Goal: Information Seeking & Learning: Understand process/instructions

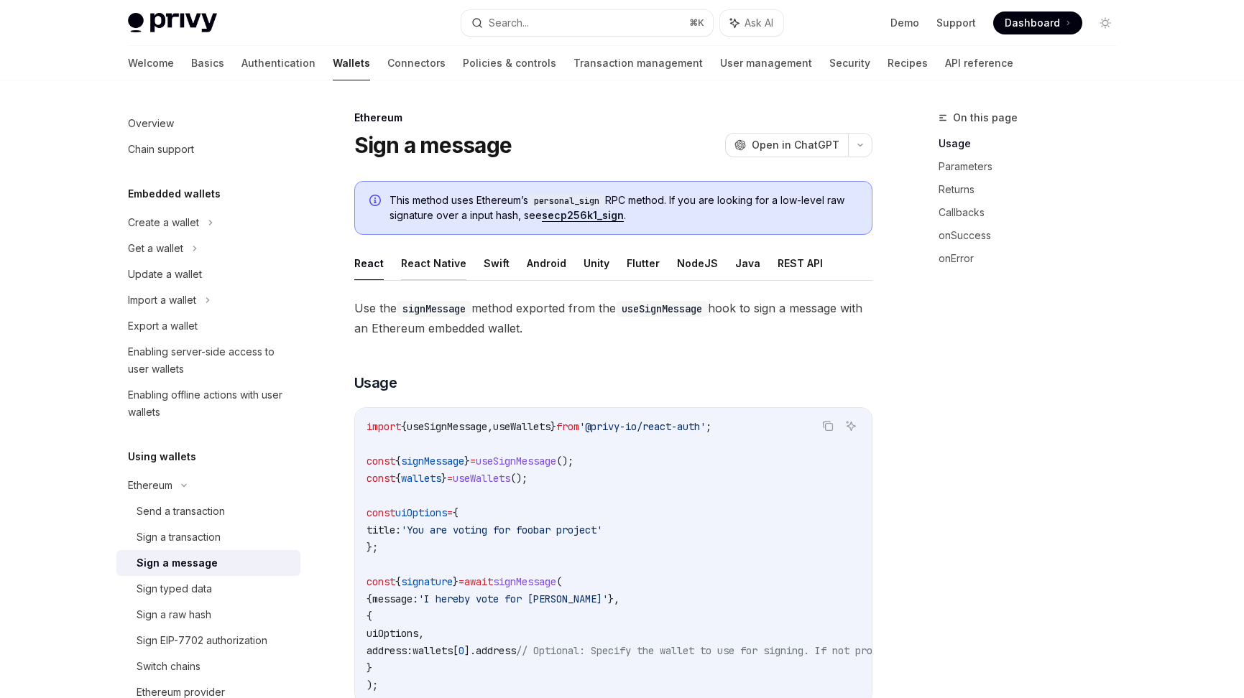
click at [441, 263] on button "React Native" at bounding box center [433, 263] width 65 height 34
type textarea "*"
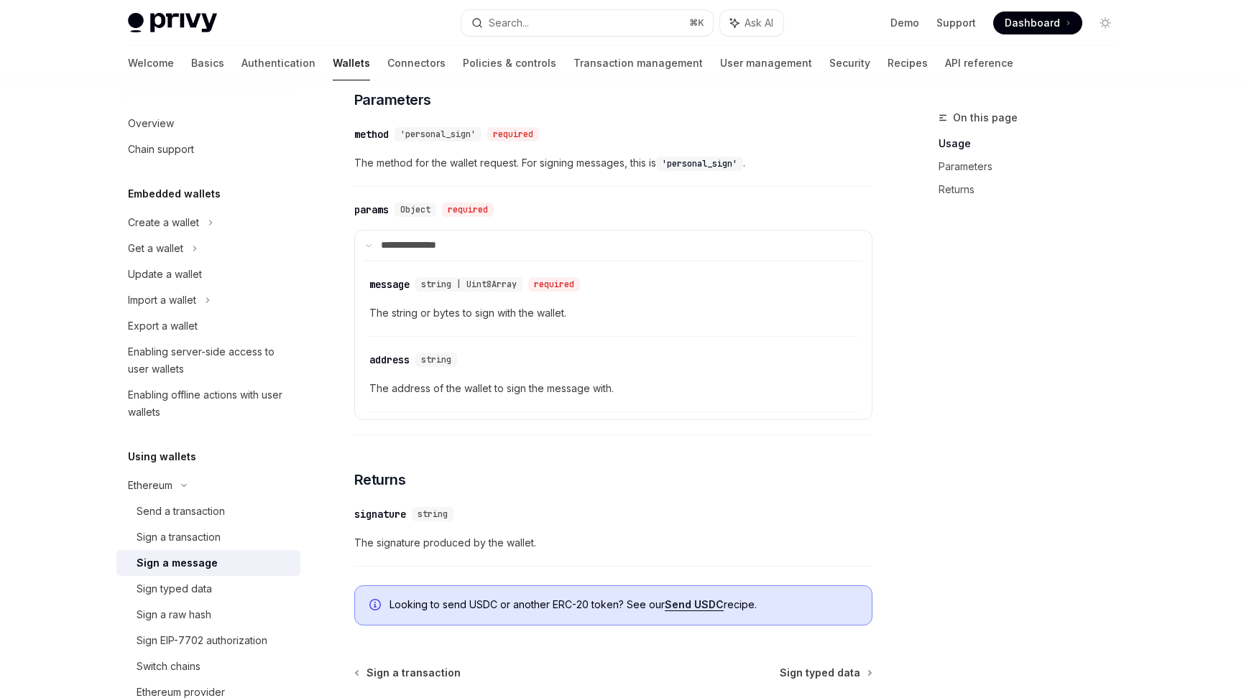
scroll to position [717, 0]
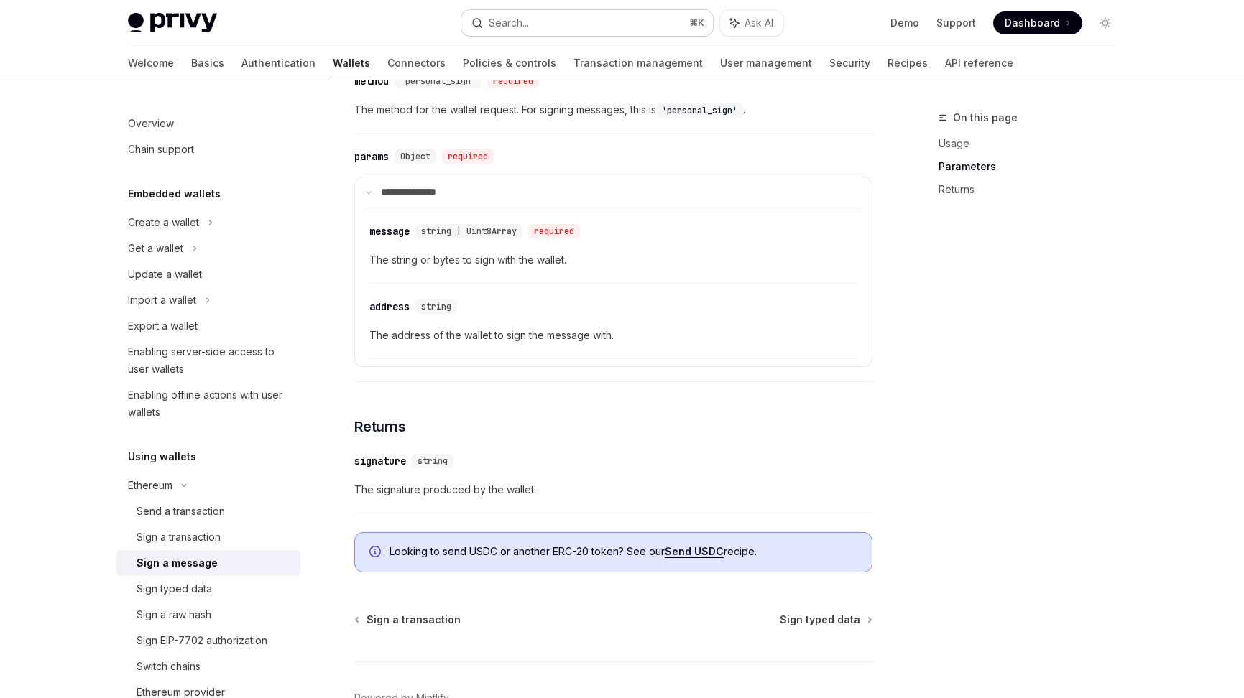
click at [531, 31] on button "Search... ⌘ K" at bounding box center [587, 23] width 252 height 26
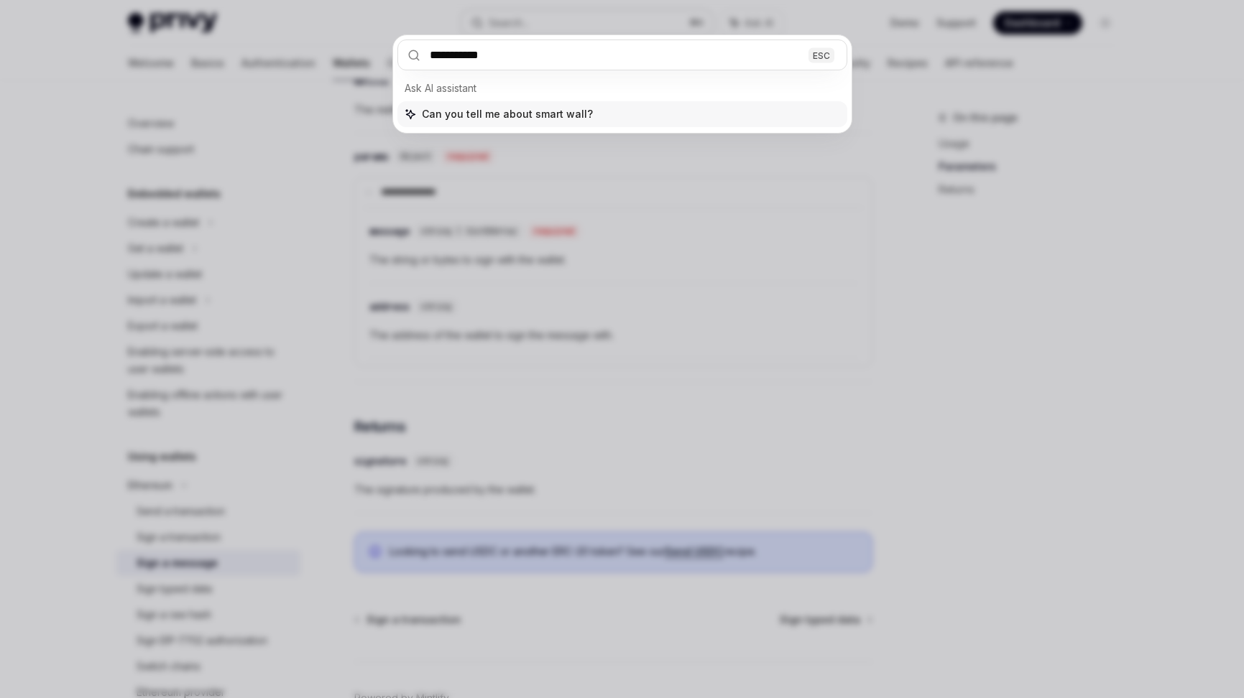
type input "**********"
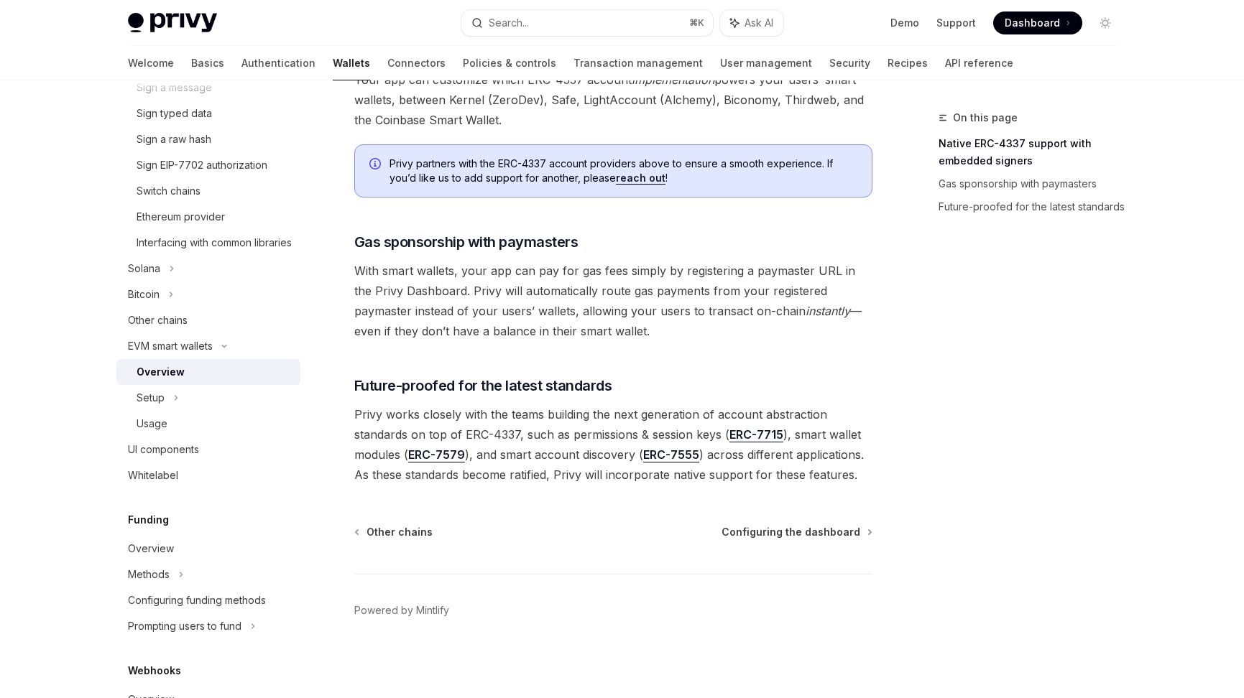
scroll to position [1026, 0]
click at [165, 411] on div "Setup" at bounding box center [208, 398] width 184 height 26
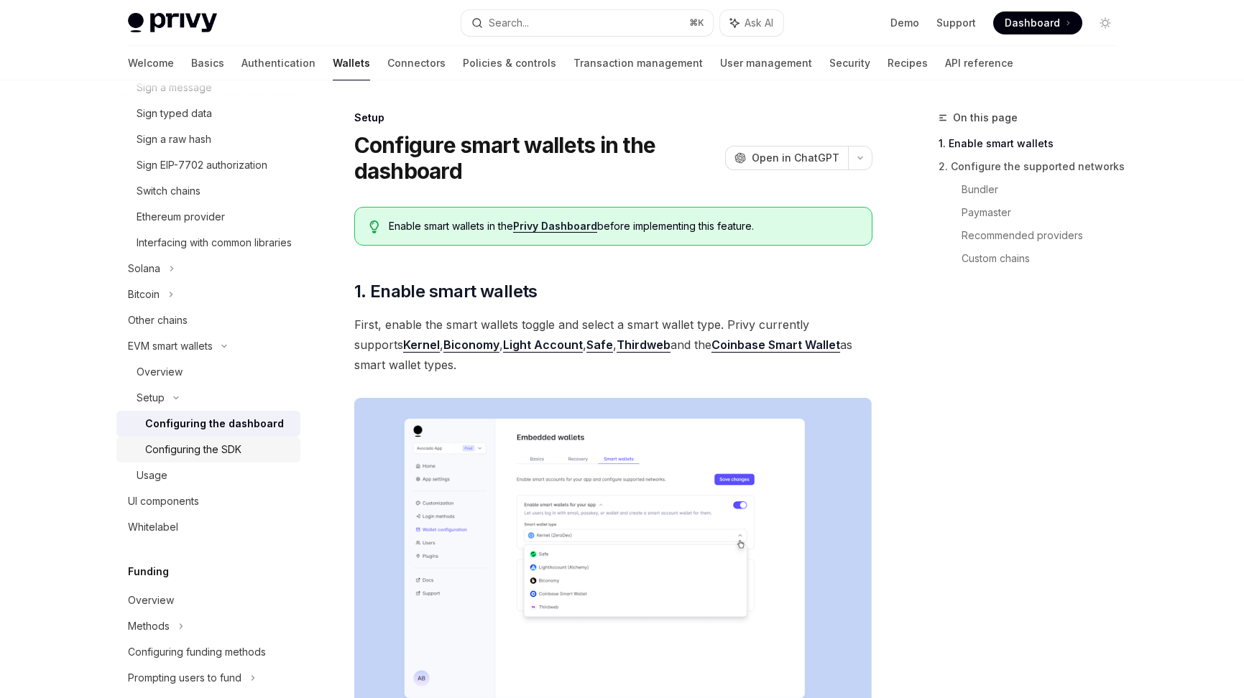
click at [187, 458] on div "Configuring the SDK" at bounding box center [193, 449] width 96 height 17
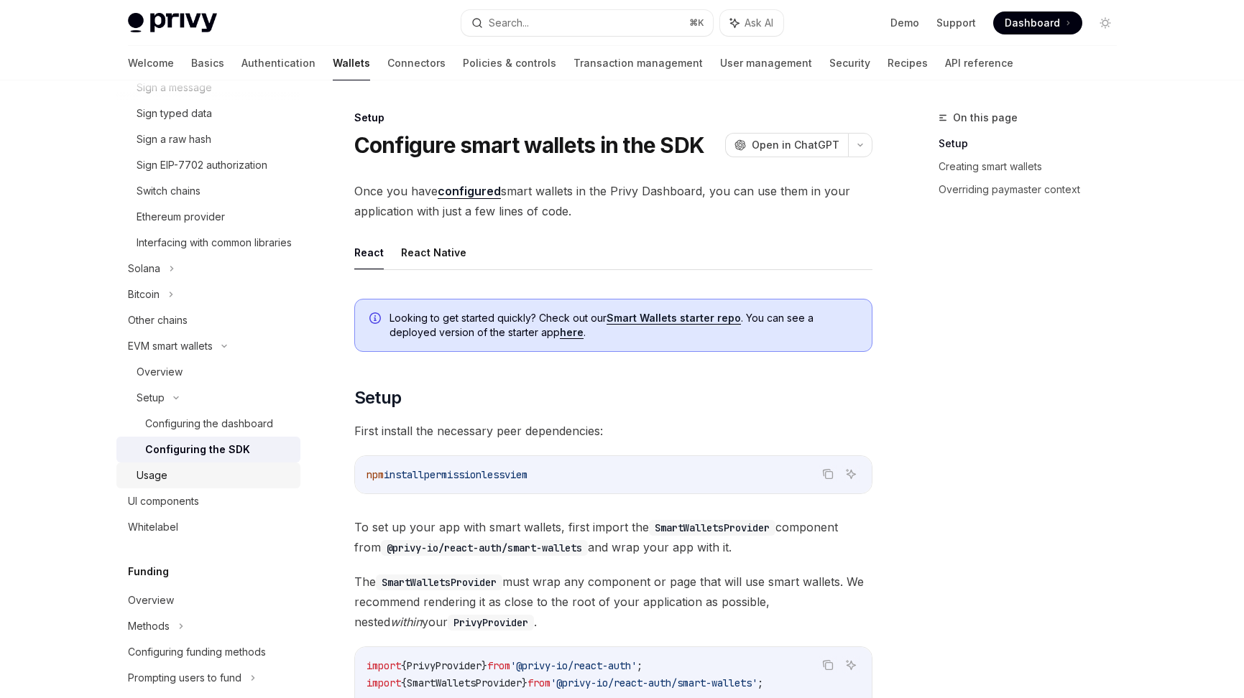
click at [175, 484] on div "Usage" at bounding box center [214, 475] width 155 height 17
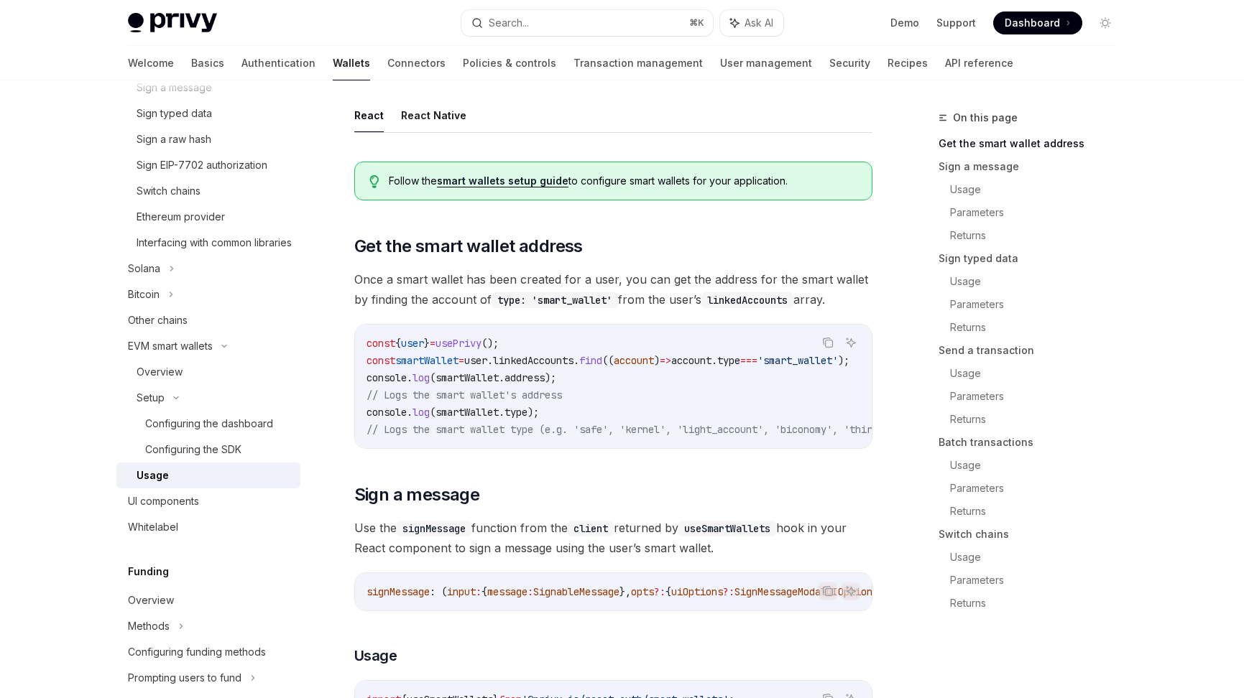
scroll to position [82, 0]
click at [448, 121] on button "React Native" at bounding box center [433, 116] width 65 height 34
type textarea "*"
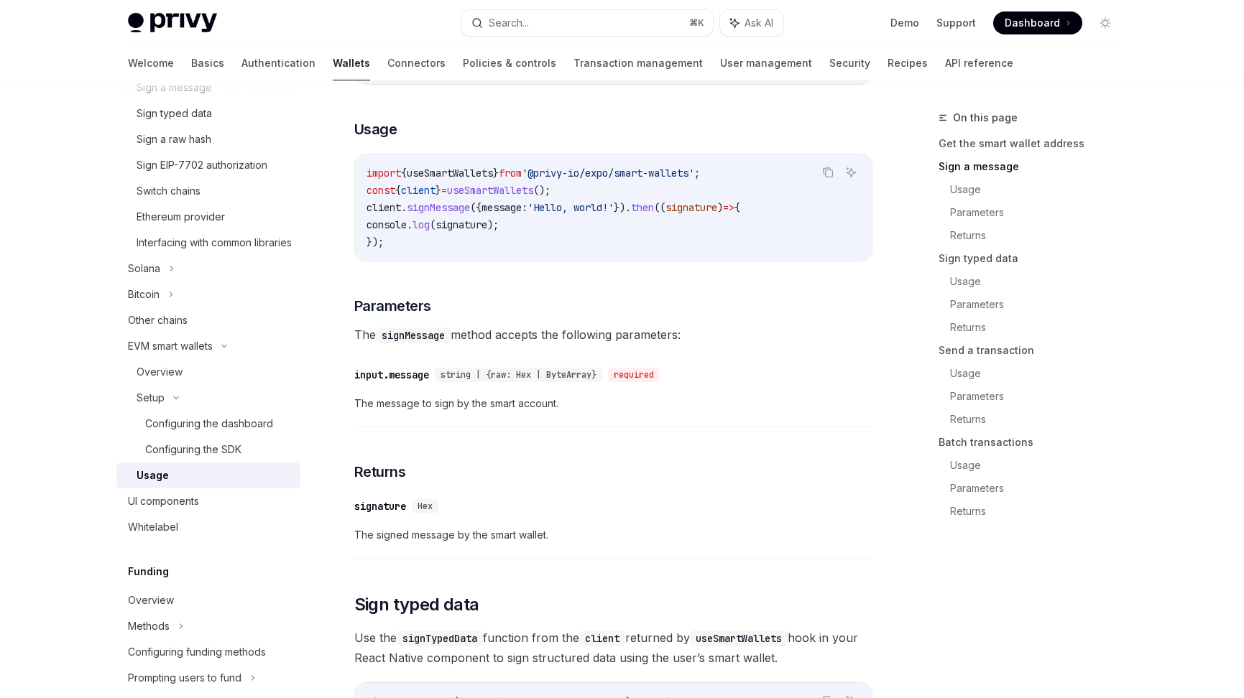
scroll to position [635, 0]
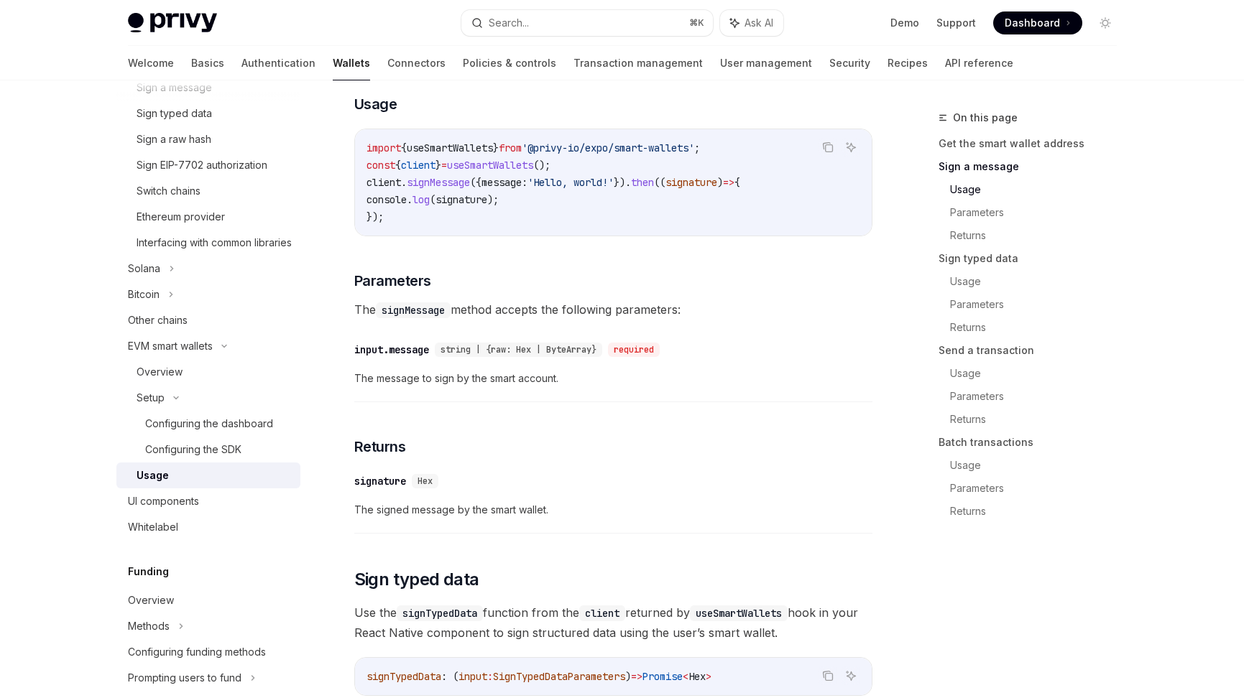
click at [469, 356] on span "string | {raw: Hex | ByteArray}" at bounding box center [519, 349] width 156 height 11
drag, startPoint x: 376, startPoint y: 385, endPoint x: 574, endPoint y: 385, distance: 198.3
click at [575, 385] on span "The message to sign by the smart account." at bounding box center [613, 378] width 518 height 17
click at [574, 385] on span "The message to sign by the smart account." at bounding box center [613, 378] width 518 height 17
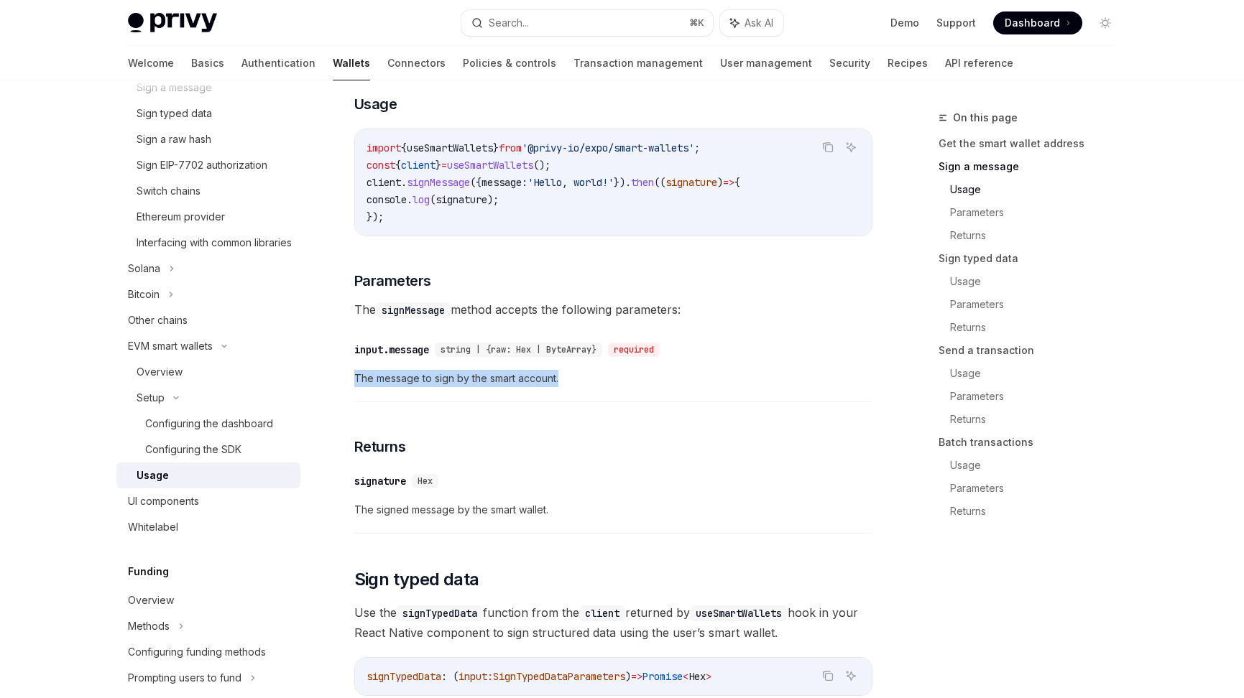
drag, startPoint x: 616, startPoint y: 387, endPoint x: 351, endPoint y: 377, distance: 265.4
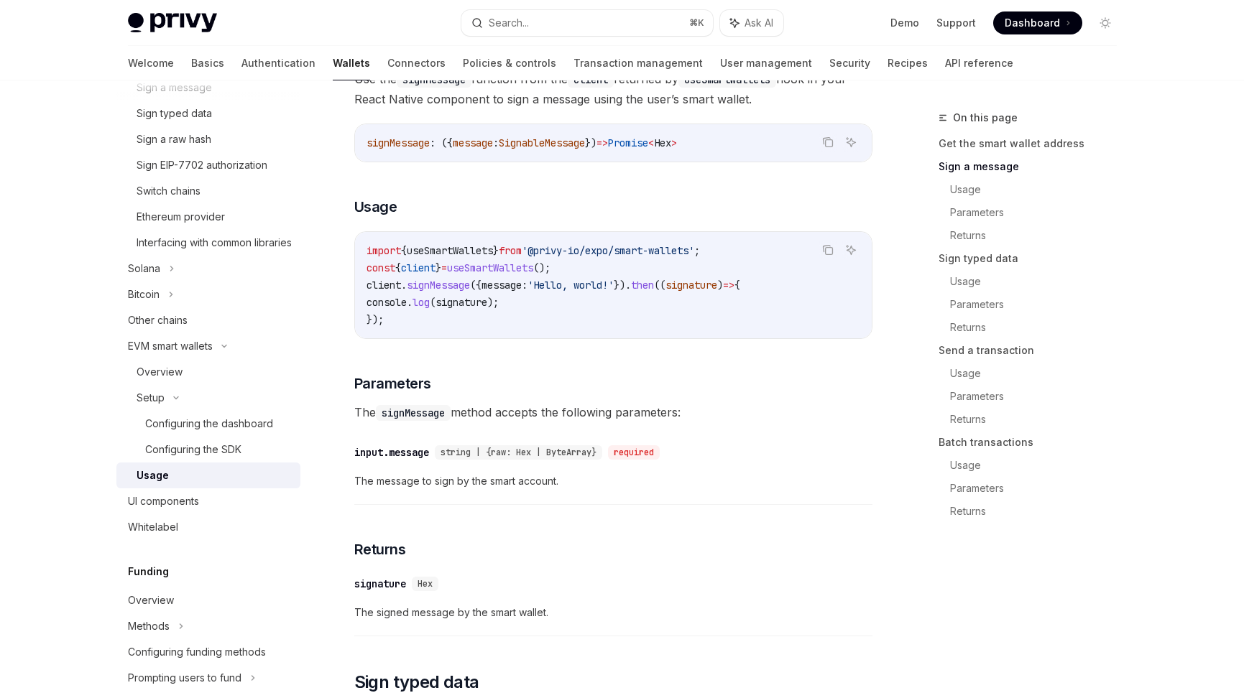
scroll to position [517, 0]
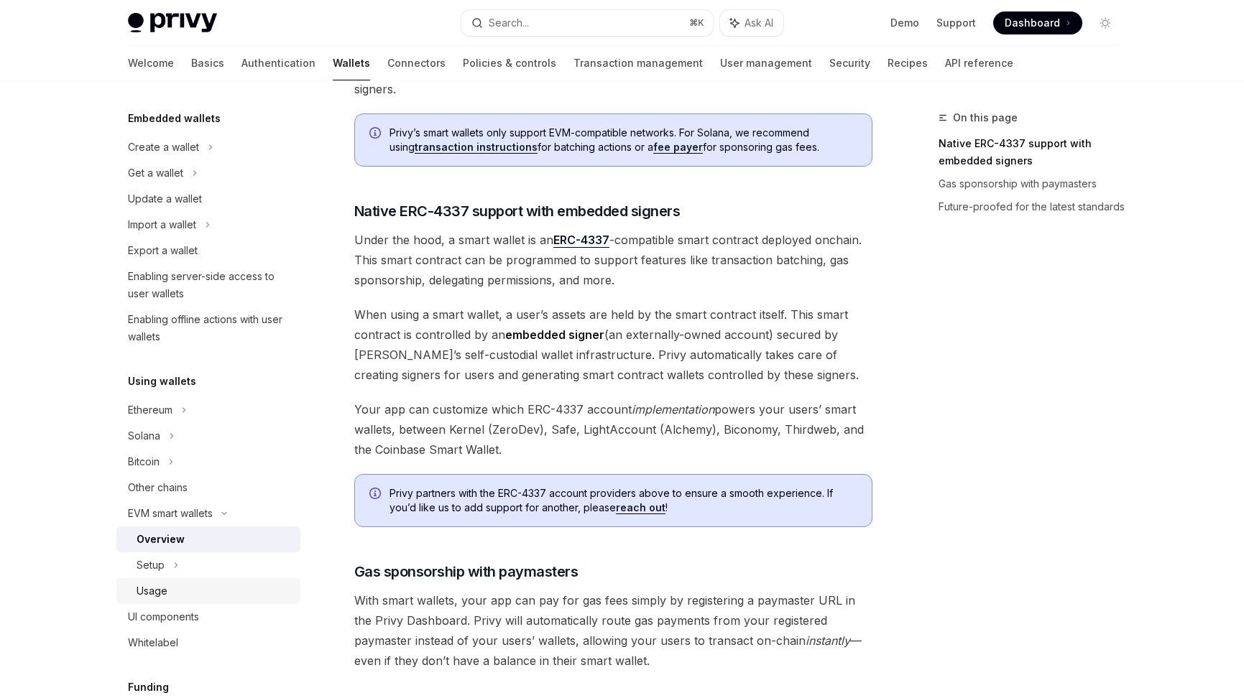
scroll to position [84, 0]
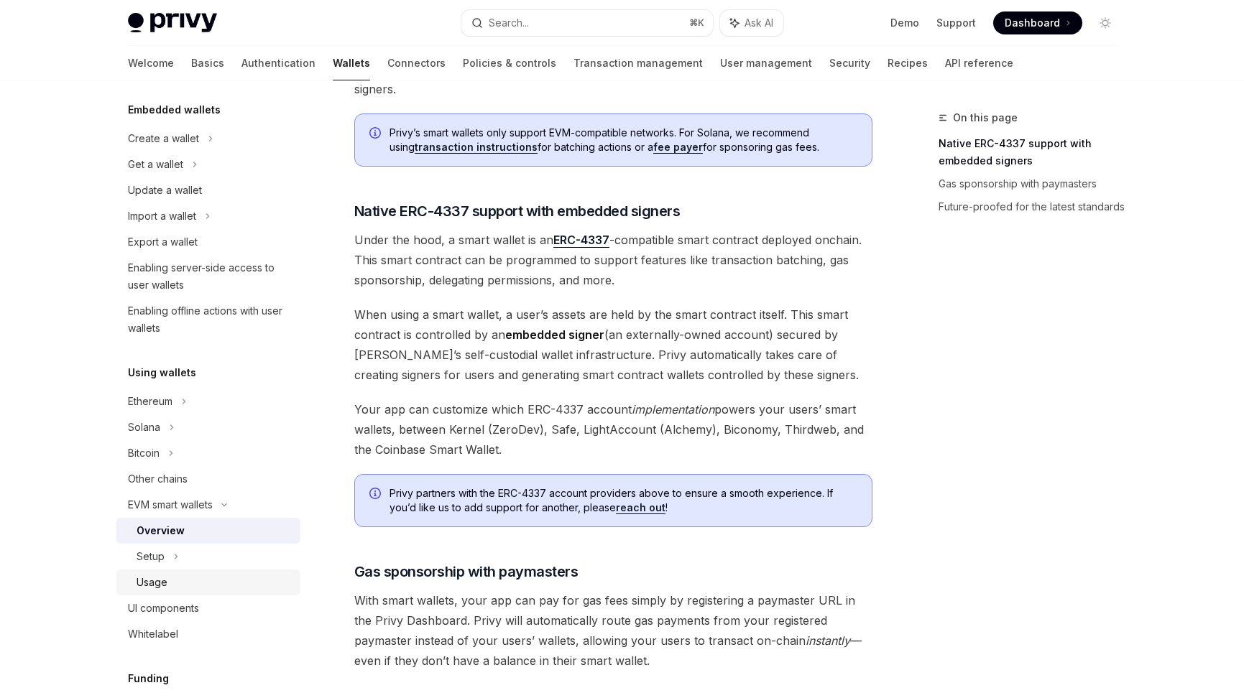
click at [195, 577] on div "Usage" at bounding box center [214, 582] width 155 height 17
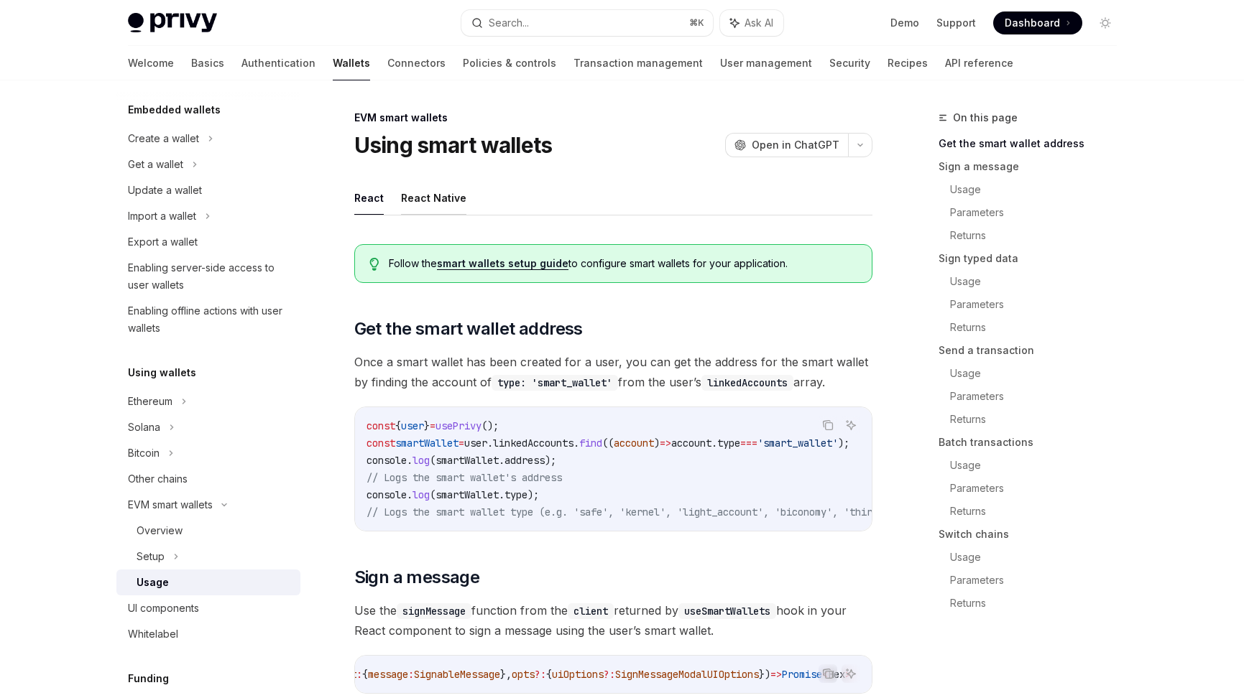
click at [425, 201] on button "React Native" at bounding box center [433, 198] width 65 height 34
type textarea "*"
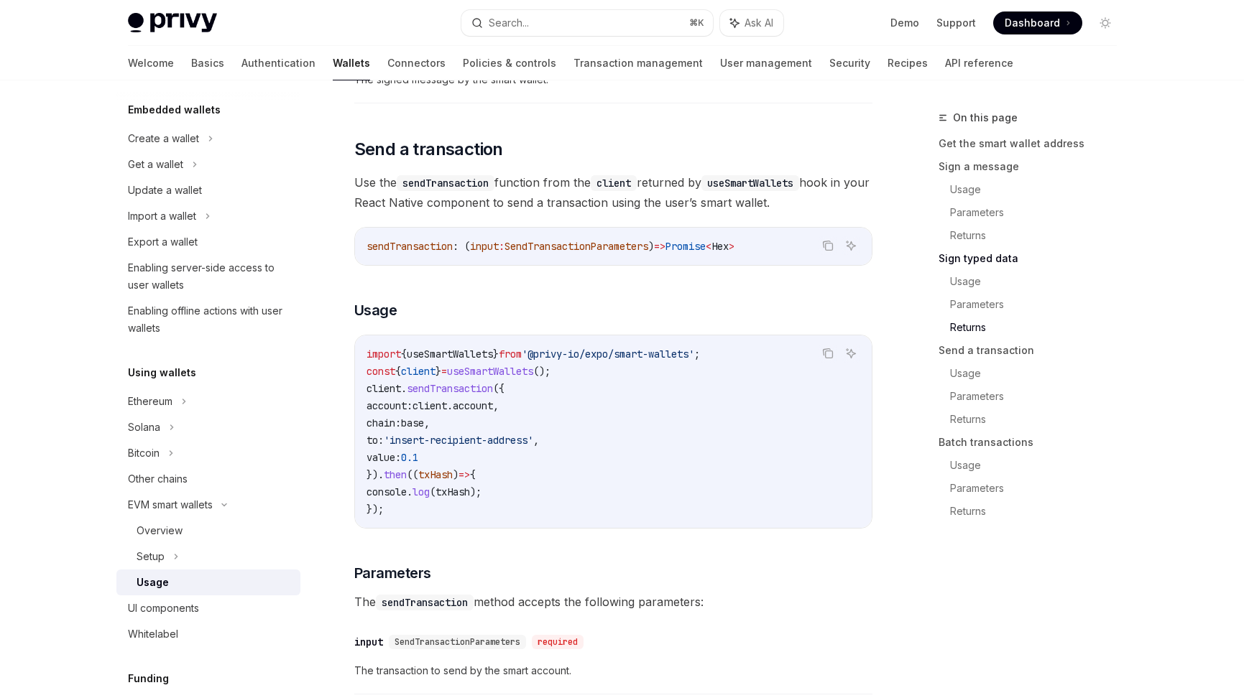
scroll to position [1705, 0]
